Goal: Browse casually

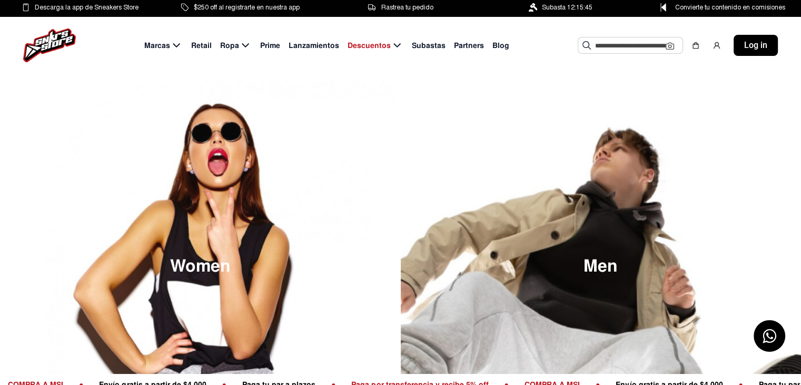
click at [566, 8] on span "Subasta 12:15:45" at bounding box center [567, 8] width 51 height 12
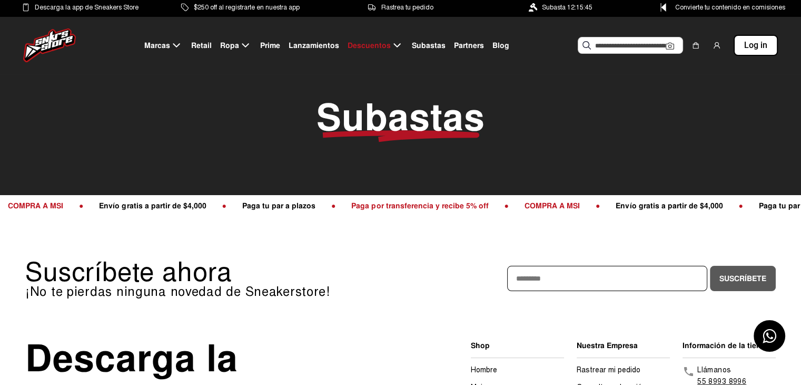
click at [207, 45] on span "Retail" at bounding box center [201, 45] width 21 height 11
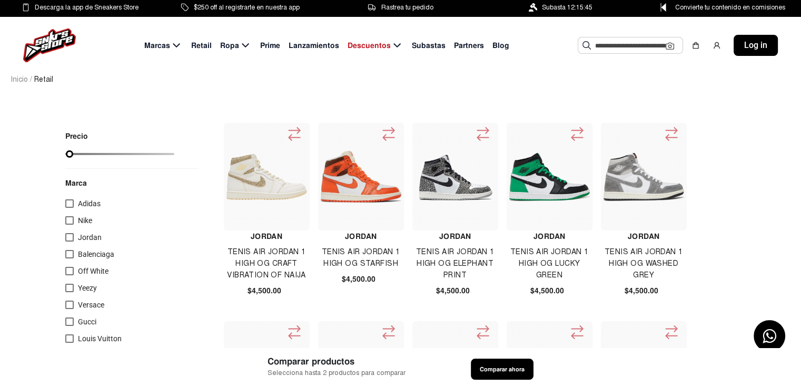
click at [317, 46] on span "Lanzamientos" at bounding box center [314, 45] width 51 height 11
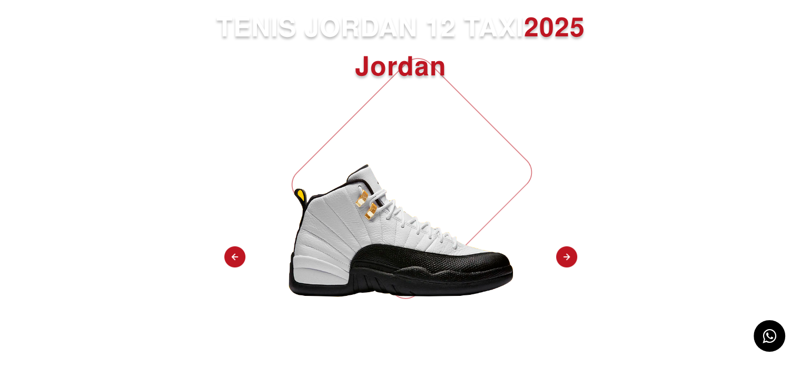
scroll to position [66, 0]
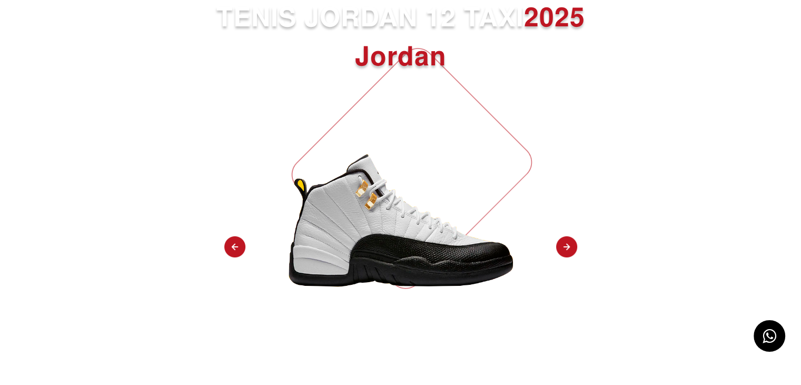
click at [566, 247] on img at bounding box center [566, 247] width 21 height 22
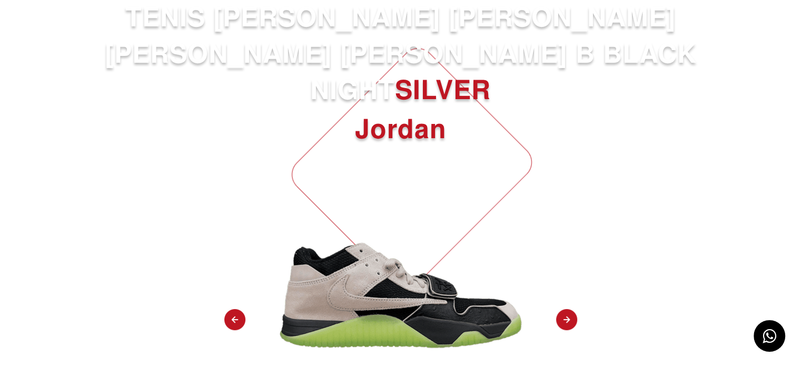
click at [567, 309] on img at bounding box center [566, 320] width 21 height 22
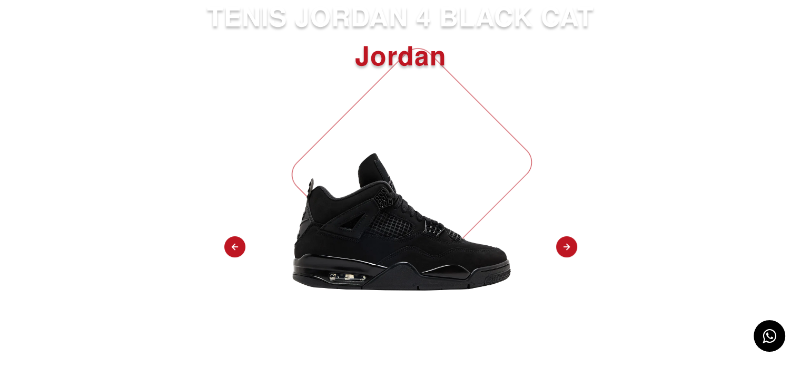
click at [561, 250] on img at bounding box center [566, 247] width 21 height 22
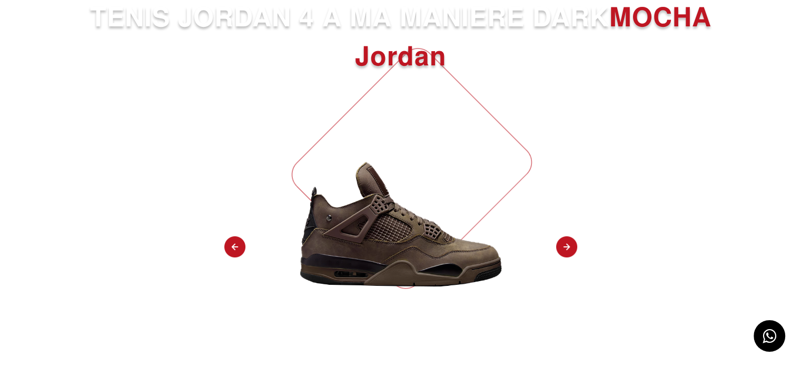
click at [562, 248] on img at bounding box center [566, 247] width 21 height 22
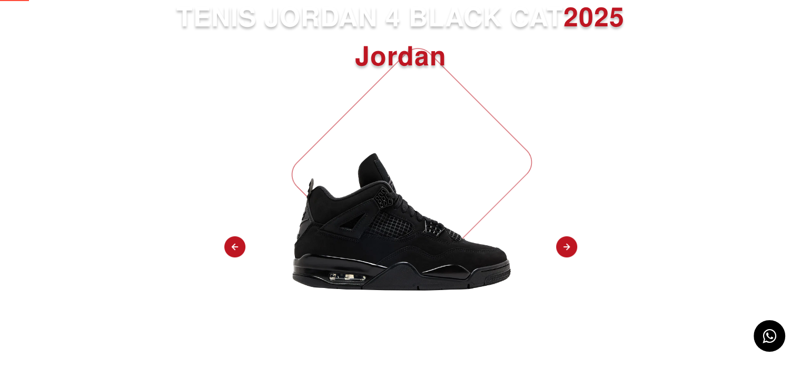
click at [566, 248] on img at bounding box center [566, 247] width 21 height 22
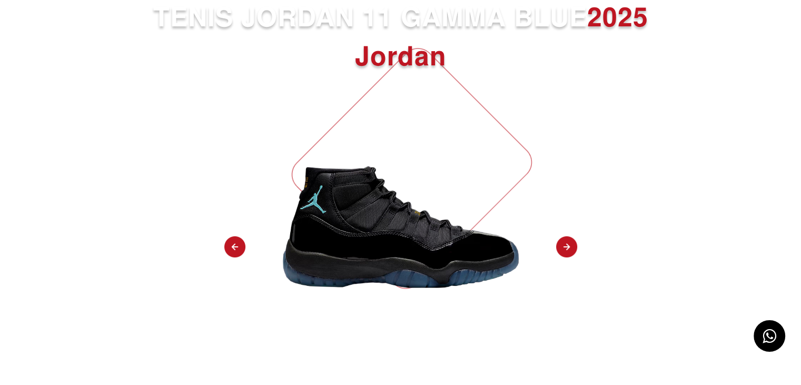
click at [567, 249] on img at bounding box center [566, 247] width 21 height 22
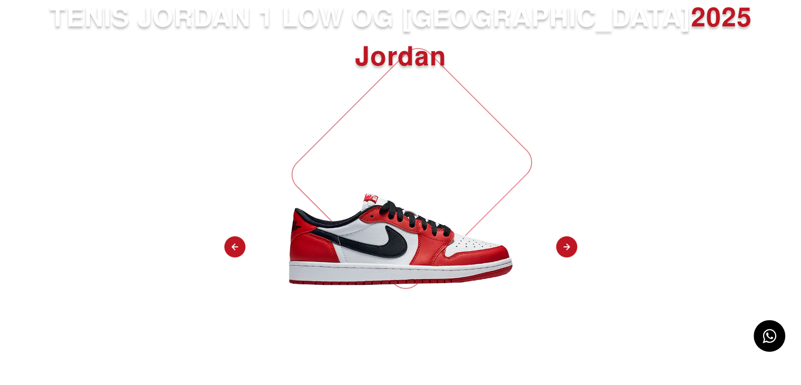
click at [567, 248] on img at bounding box center [566, 247] width 21 height 22
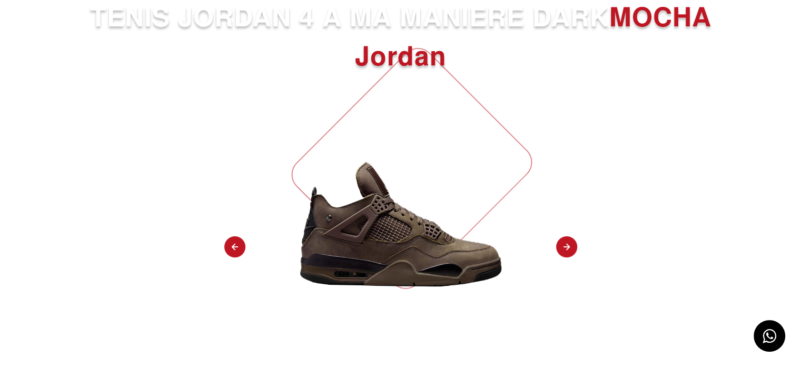
click at [567, 248] on img at bounding box center [566, 247] width 21 height 22
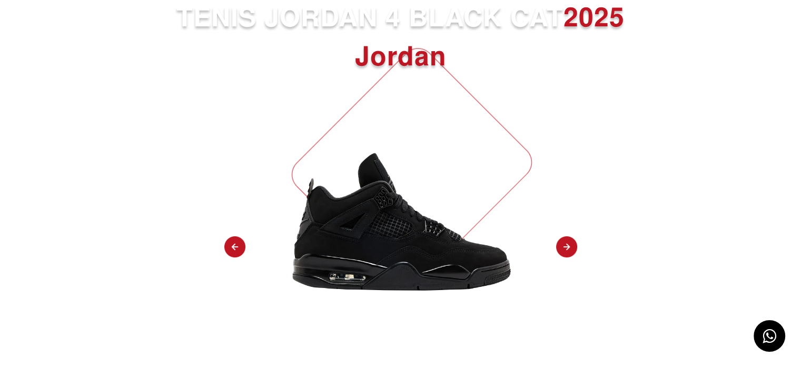
click at [567, 248] on img at bounding box center [566, 247] width 21 height 22
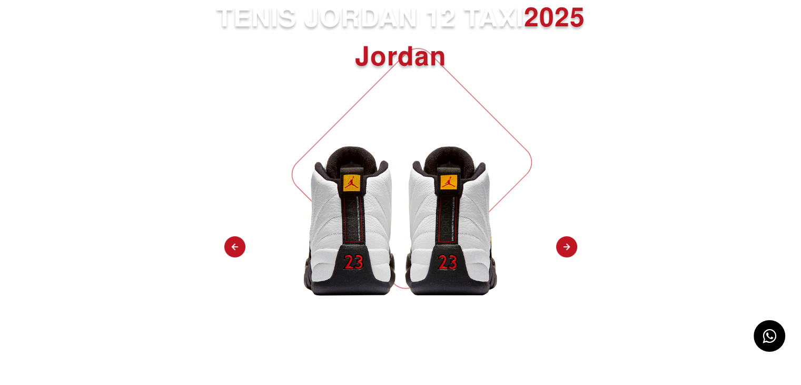
select select "**"
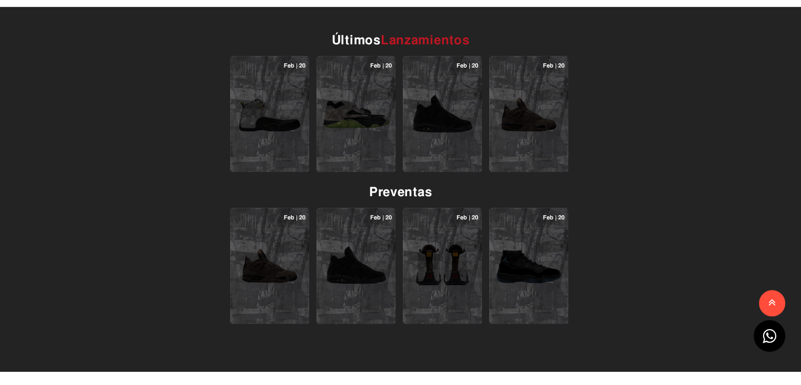
scroll to position [686, 0]
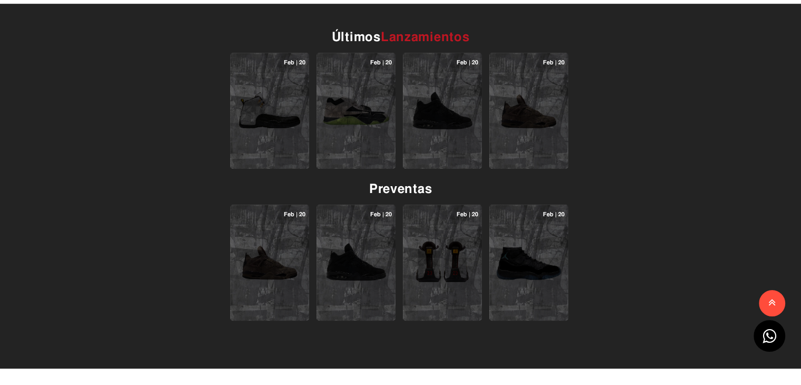
click at [281, 105] on img at bounding box center [269, 110] width 67 height 67
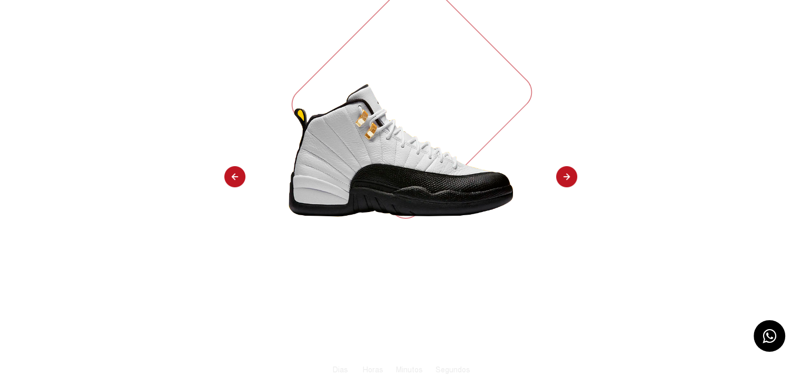
scroll to position [95, 0]
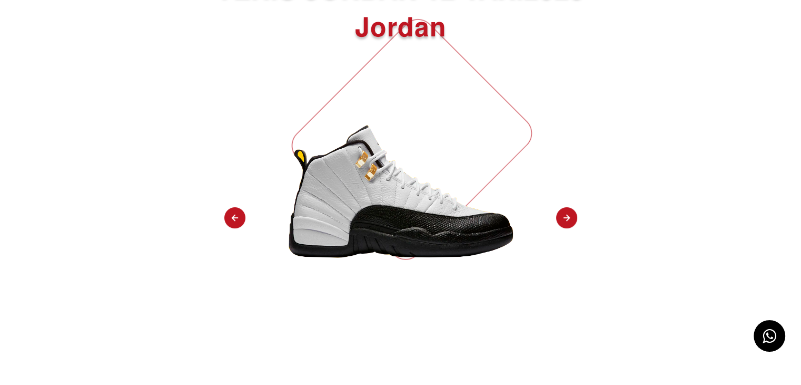
click at [357, 204] on img at bounding box center [401, 194] width 248 height 248
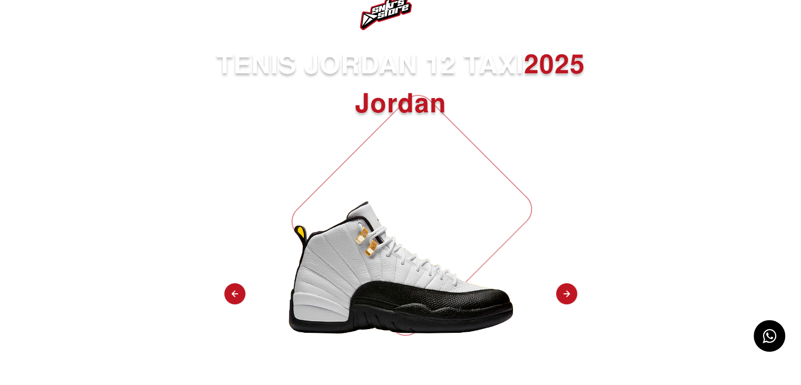
scroll to position [0, 0]
